Goal: Information Seeking & Learning: Learn about a topic

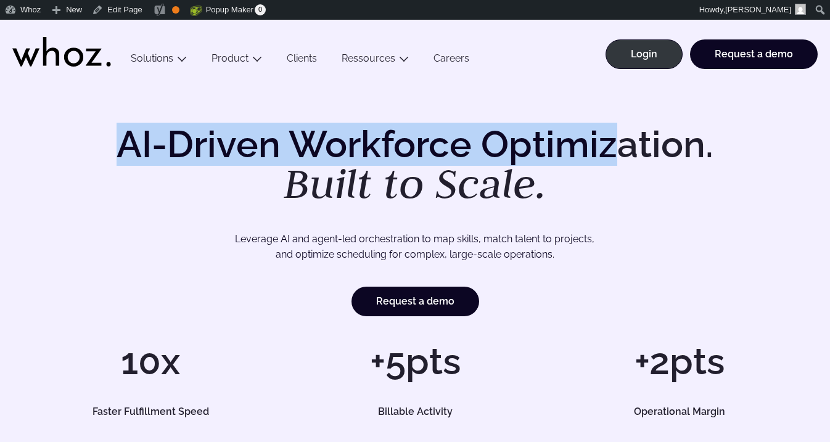
drag, startPoint x: 107, startPoint y: 151, endPoint x: 623, endPoint y: 151, distance: 516.1
click at [623, 151] on h1 "AI-Driven Workforce Optimization. Built to Scale." at bounding box center [414, 165] width 631 height 79
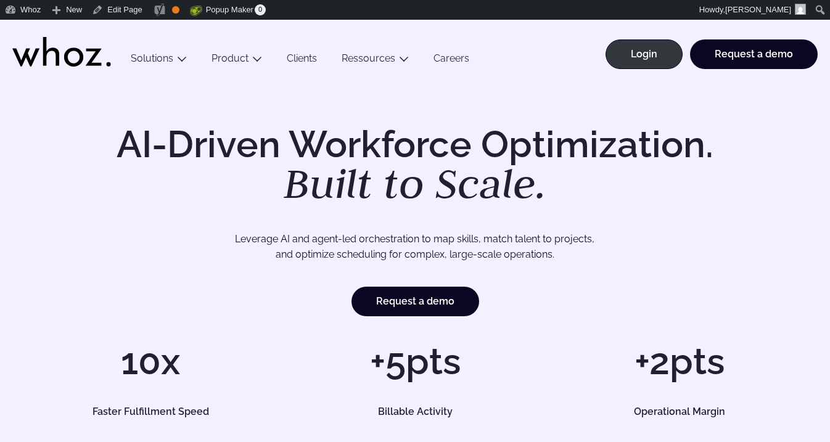
click at [601, 181] on h1 "AI-Driven Workforce Optimization. Built to Scale." at bounding box center [414, 165] width 631 height 79
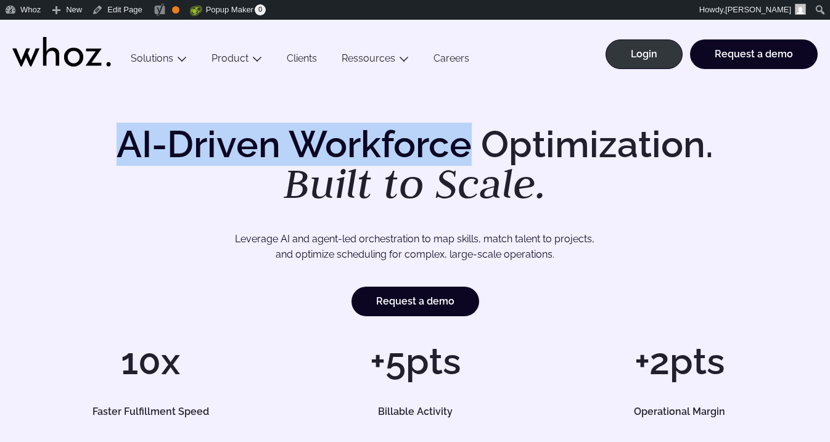
drag, startPoint x: 125, startPoint y: 142, endPoint x: 474, endPoint y: 140, distance: 348.4
click at [474, 140] on h1 "AI-Driven Workforce Optimization. Built to Scale." at bounding box center [414, 165] width 631 height 79
copy h1 "AI-Driven Workforce"
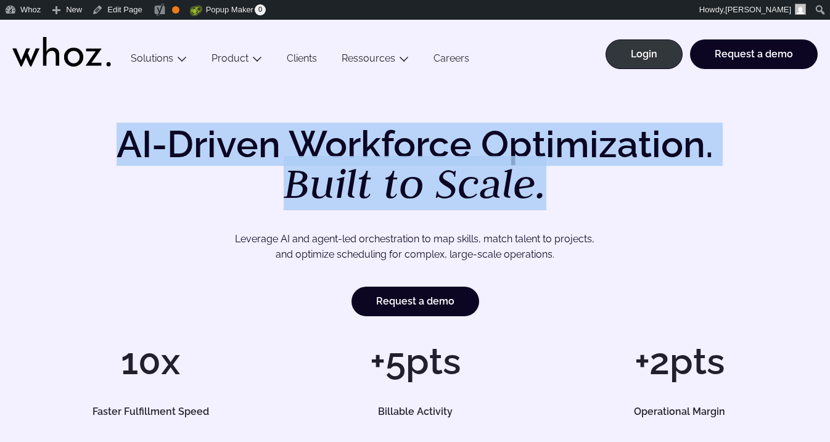
drag, startPoint x: 564, startPoint y: 187, endPoint x: 129, endPoint y: 137, distance: 437.5
click at [129, 137] on h1 "AI-Driven Workforce Optimization. Built to Scale." at bounding box center [414, 165] width 631 height 79
copy h1 "AI-Driven Workforce Optimization. Built to Scale."
